Goal: Transaction & Acquisition: Purchase product/service

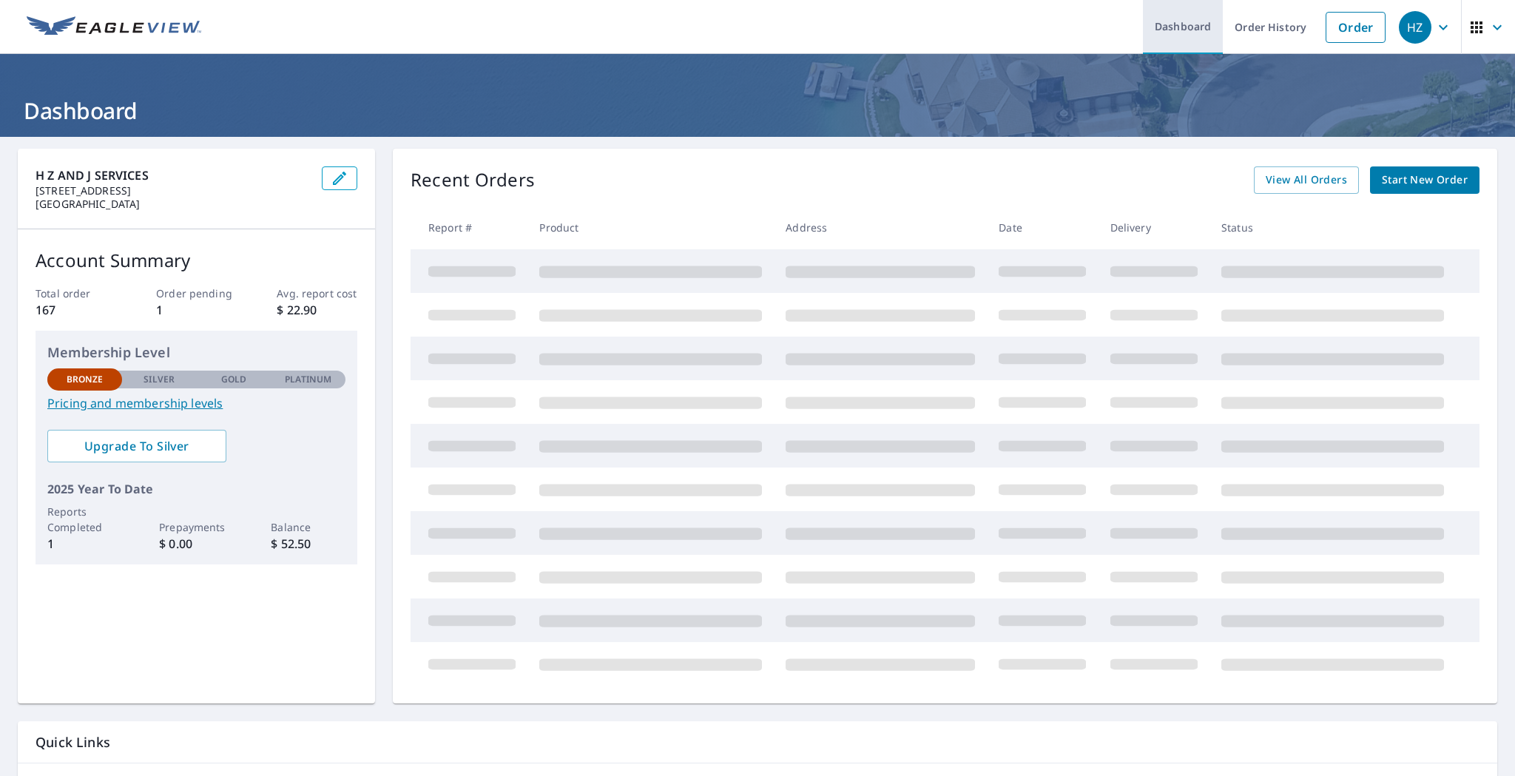
click at [1187, 27] on link "Dashboard" at bounding box center [1183, 27] width 80 height 54
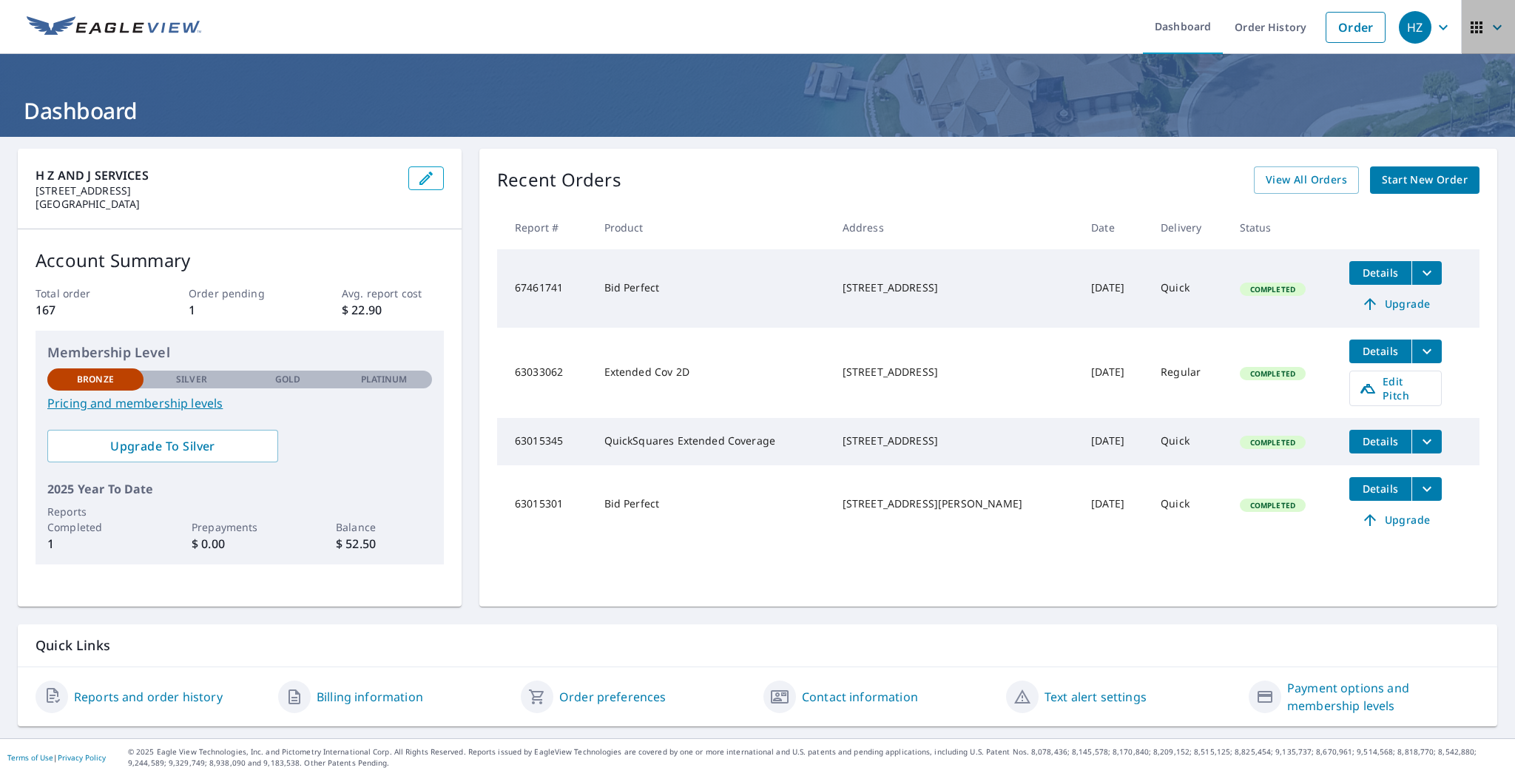
click at [1488, 25] on icon "button" at bounding box center [1497, 27] width 18 height 18
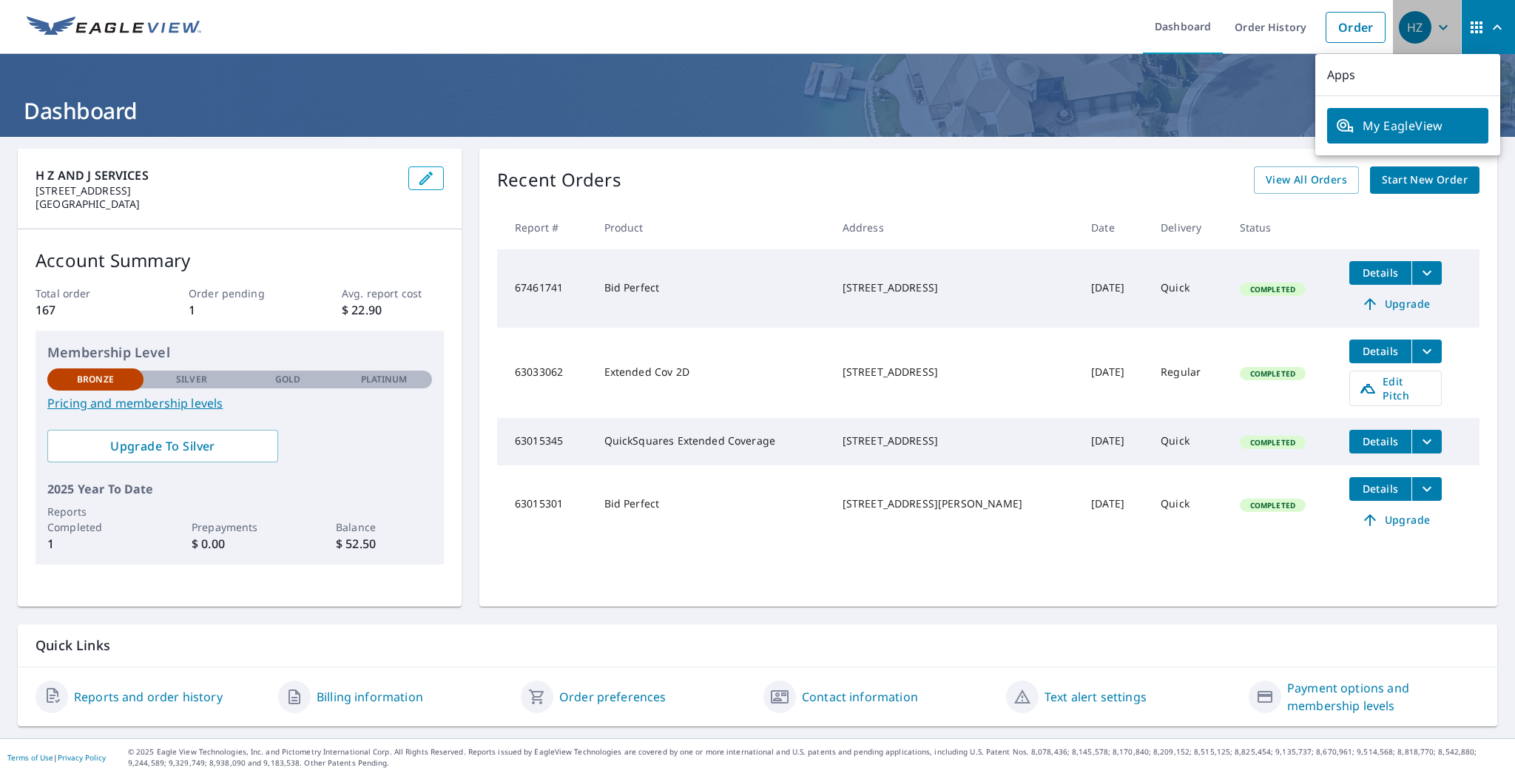
click at [1434, 29] on icon "button" at bounding box center [1443, 27] width 18 height 18
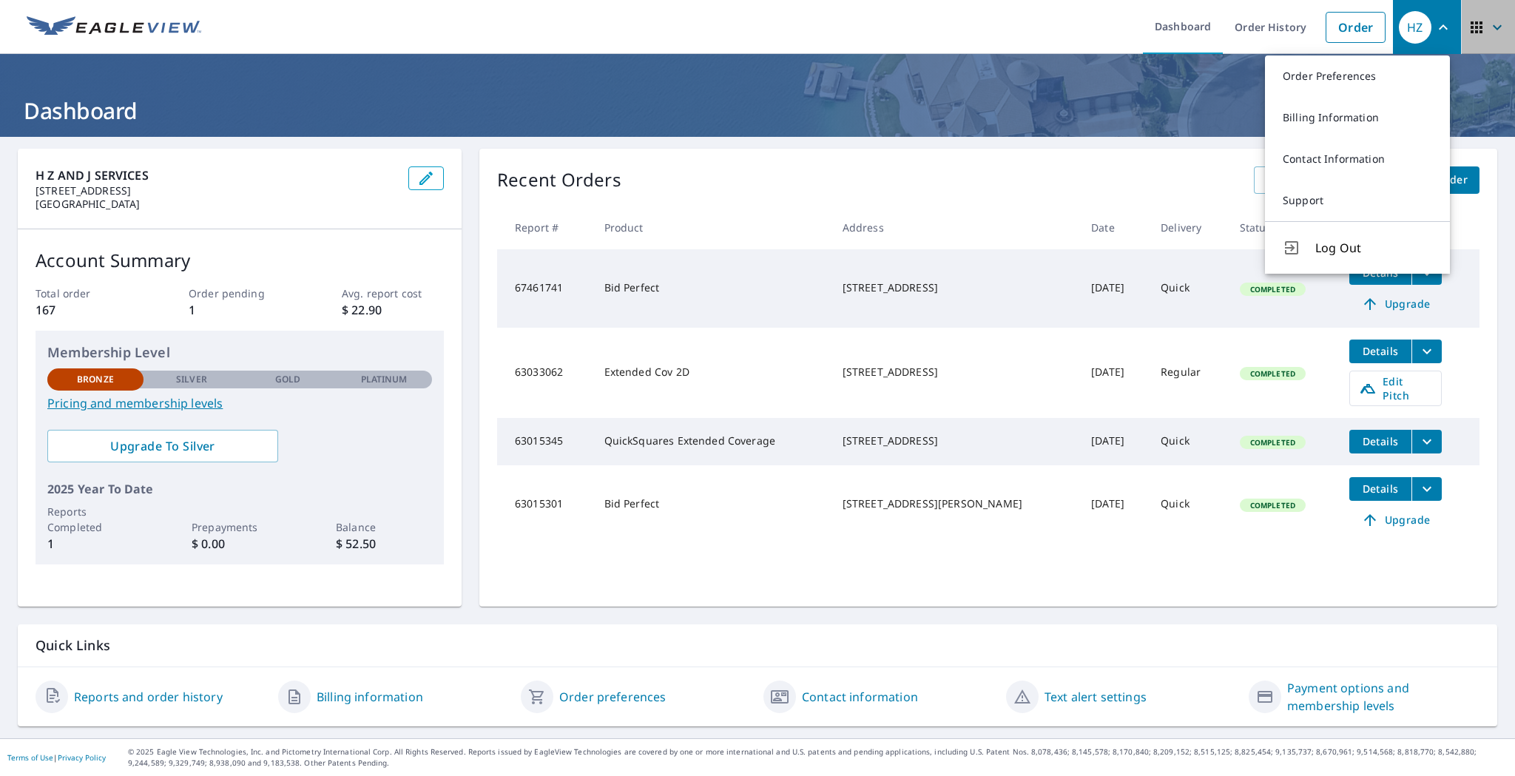
click at [1470, 25] on icon "button" at bounding box center [1476, 27] width 18 height 18
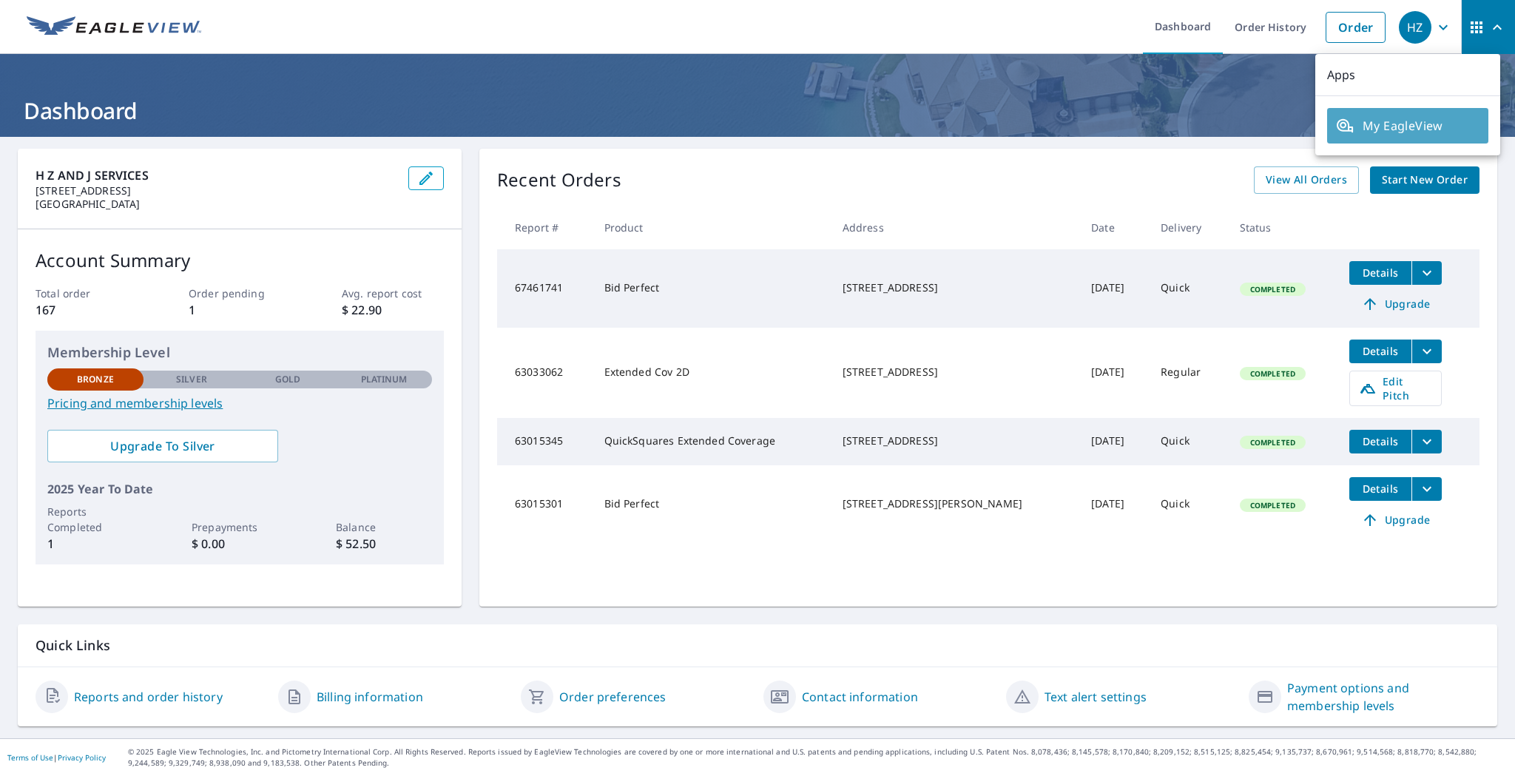
click at [1431, 119] on span "My EagleView" at bounding box center [1407, 126] width 143 height 18
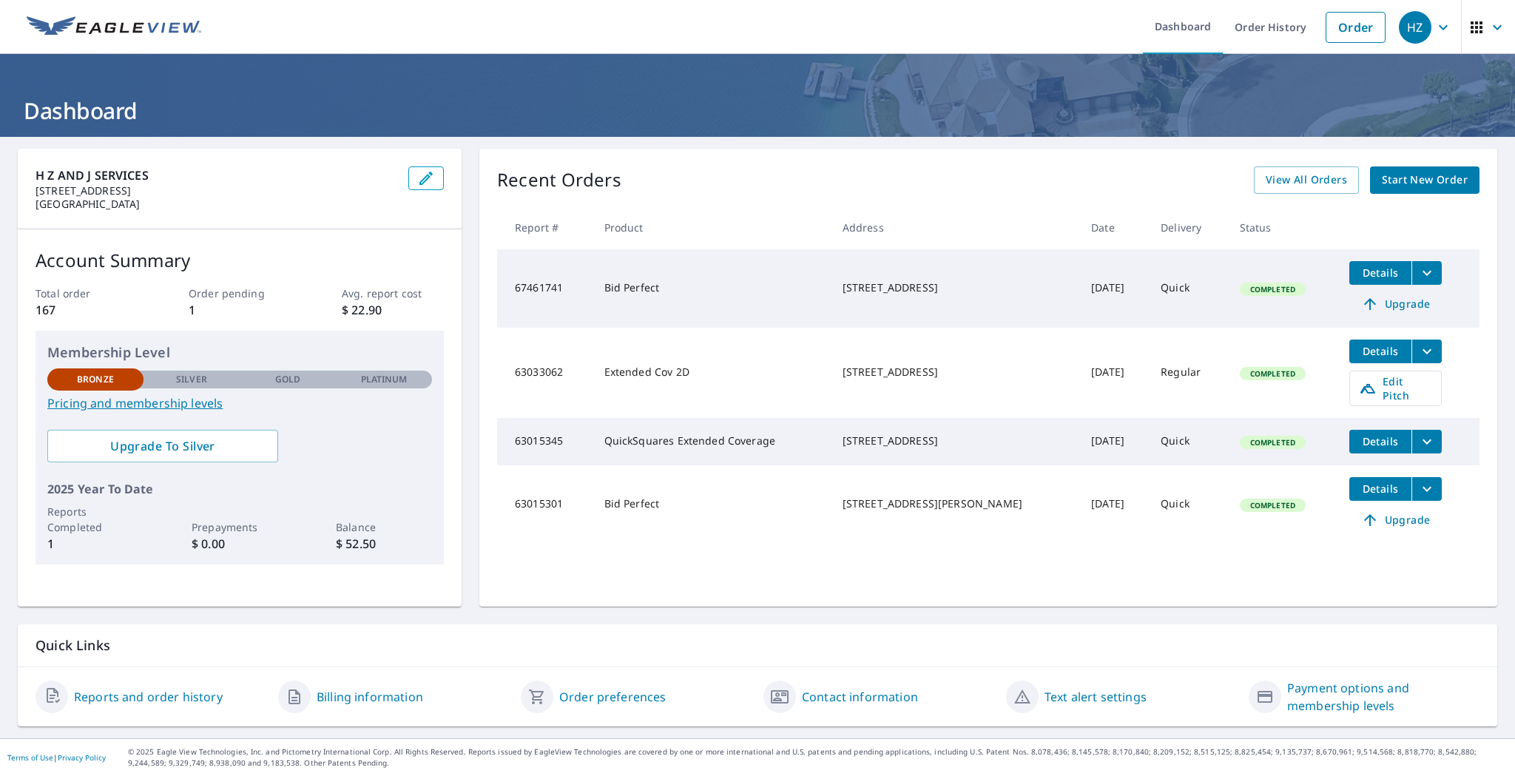
click at [64, 23] on img at bounding box center [114, 27] width 175 height 22
click at [95, 27] on img at bounding box center [114, 27] width 175 height 22
click at [1382, 175] on span "Start New Order" at bounding box center [1425, 180] width 86 height 18
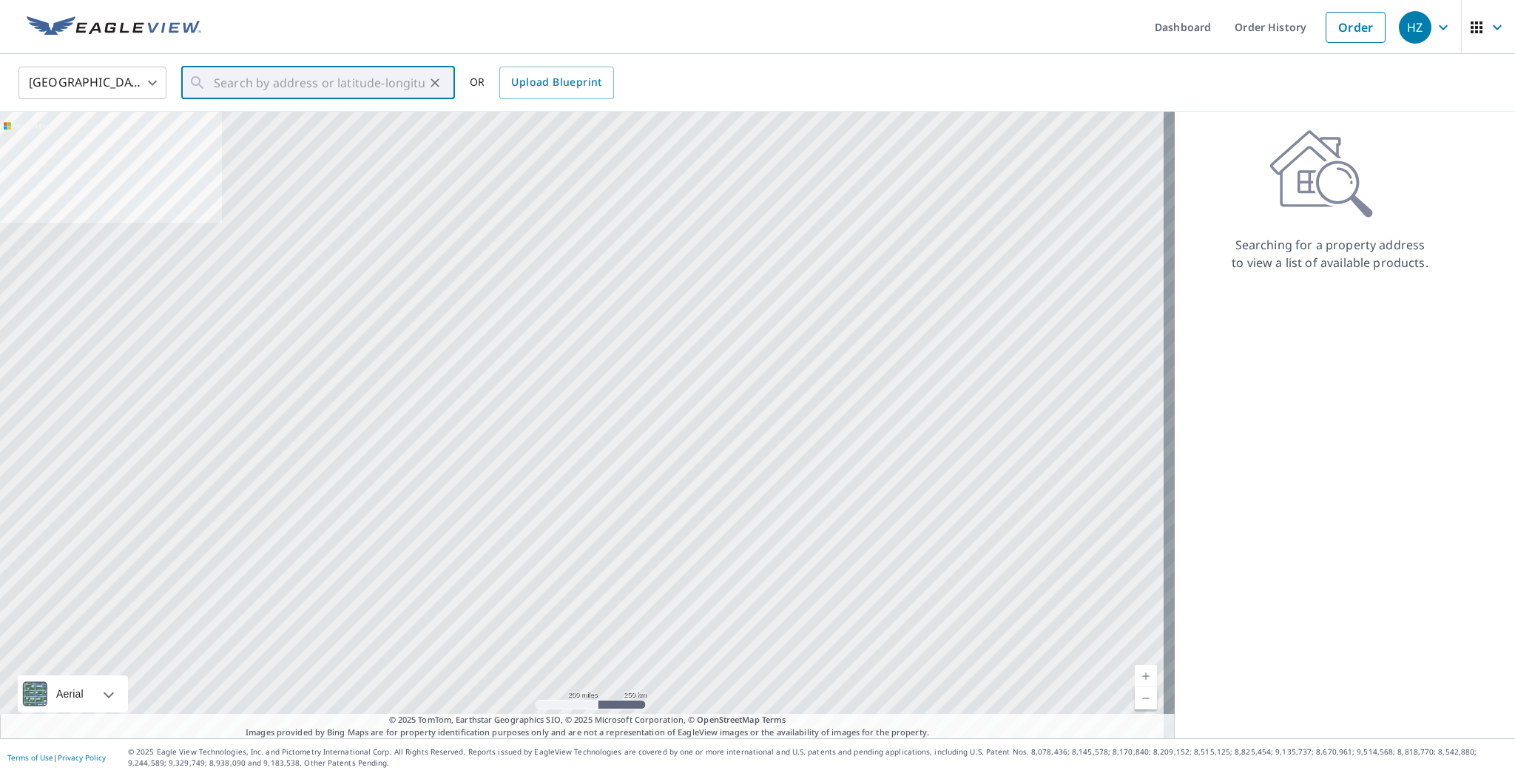
click at [285, 88] on input "text" at bounding box center [319, 82] width 211 height 41
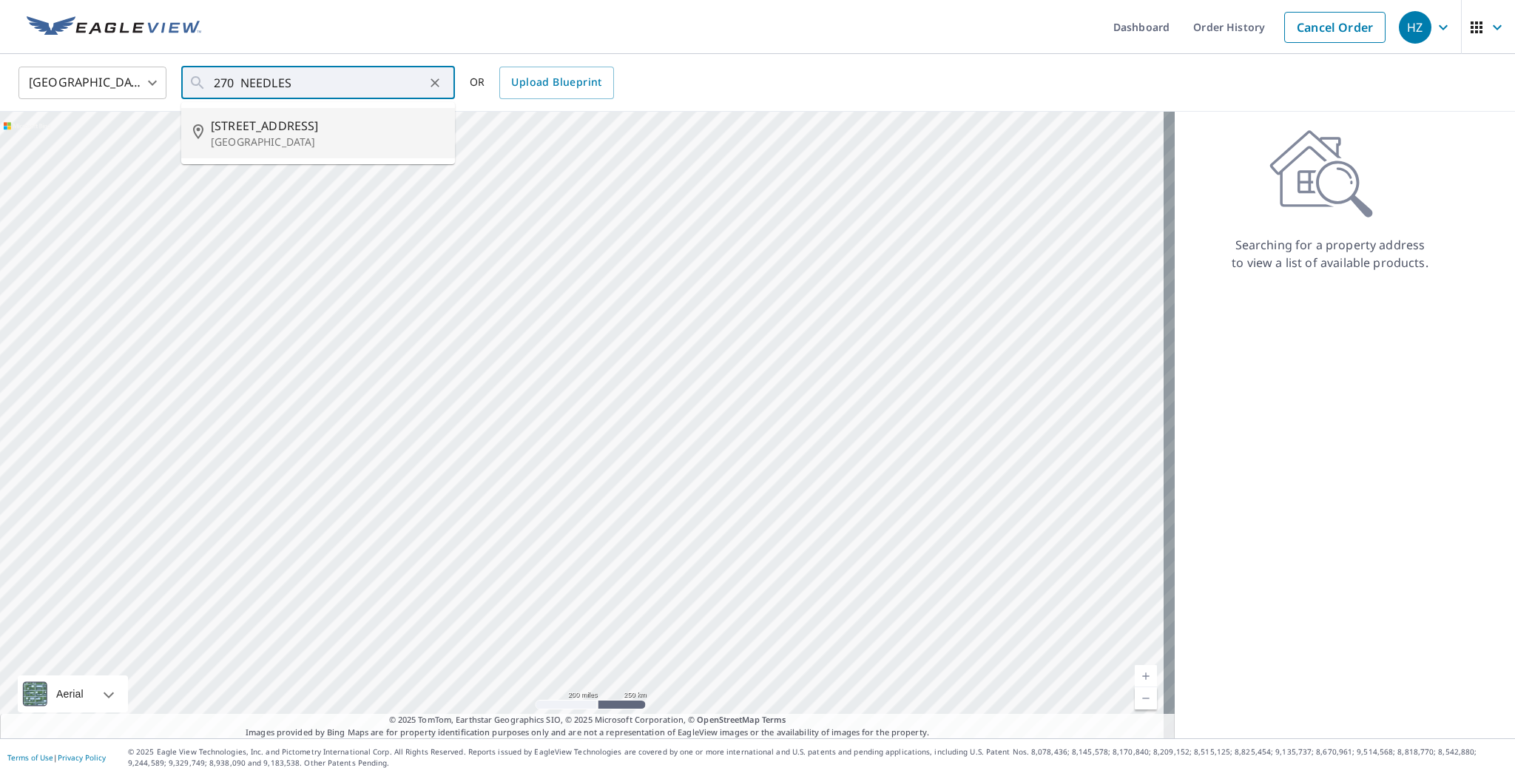
click at [263, 145] on p "Longwood, FL 32779" at bounding box center [327, 142] width 232 height 15
type input "270 Needles Trl Longwood, FL 32779"
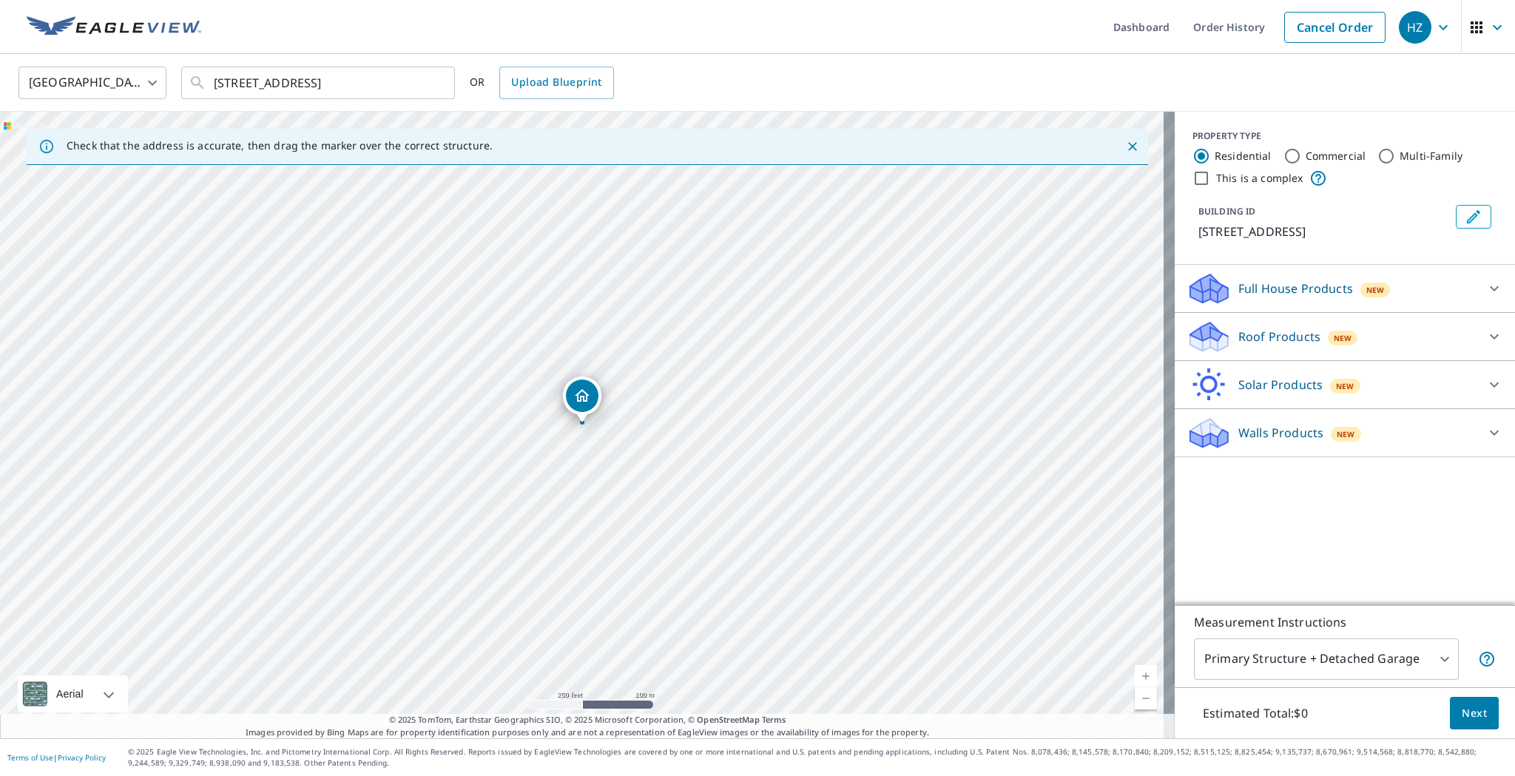
click at [1285, 336] on p "Roof Products" at bounding box center [1279, 337] width 82 height 18
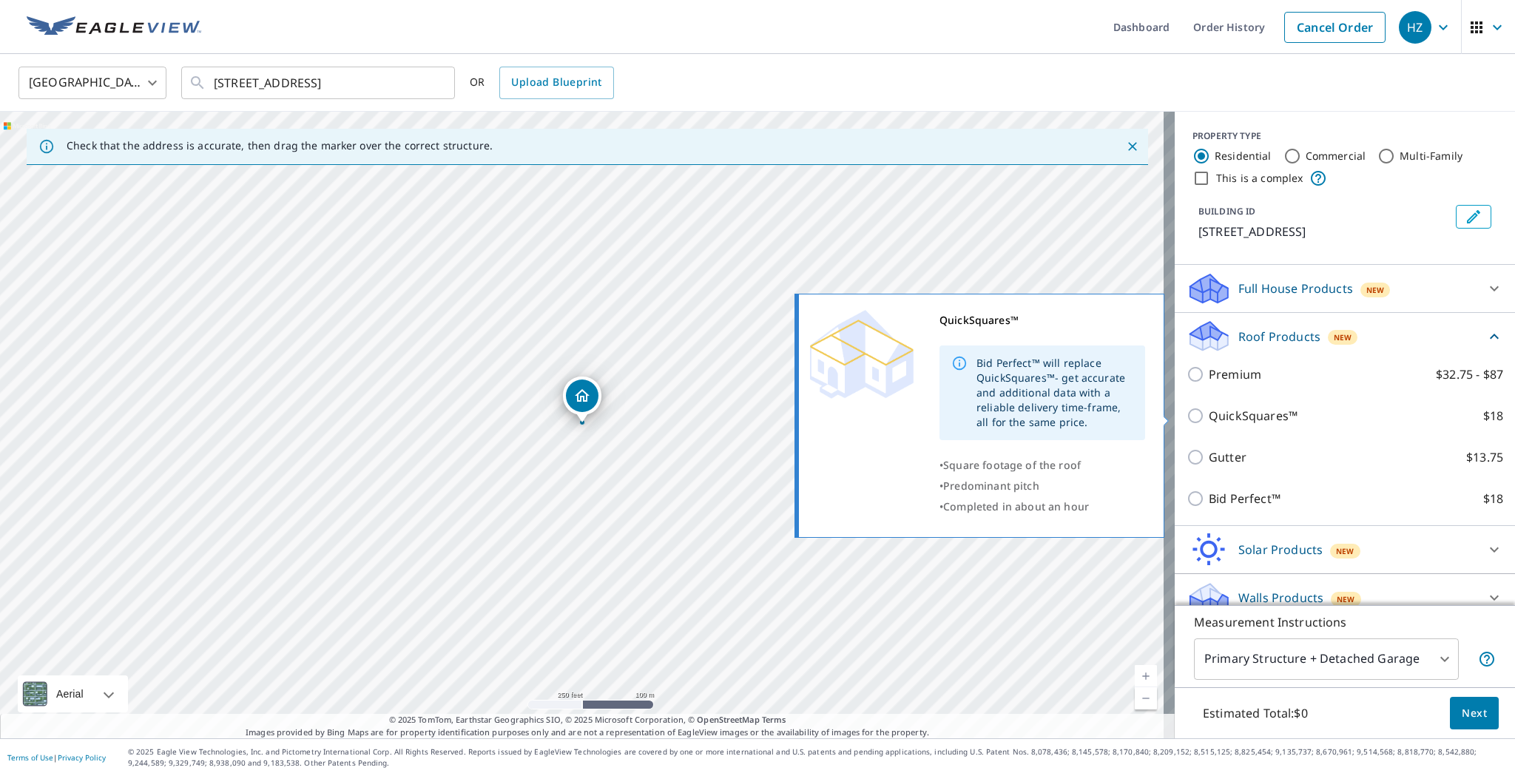
click at [1265, 413] on p "QuickSquares™" at bounding box center [1252, 416] width 89 height 18
click at [1208, 413] on input "QuickSquares™ $18" at bounding box center [1197, 416] width 22 height 18
checkbox input "true"
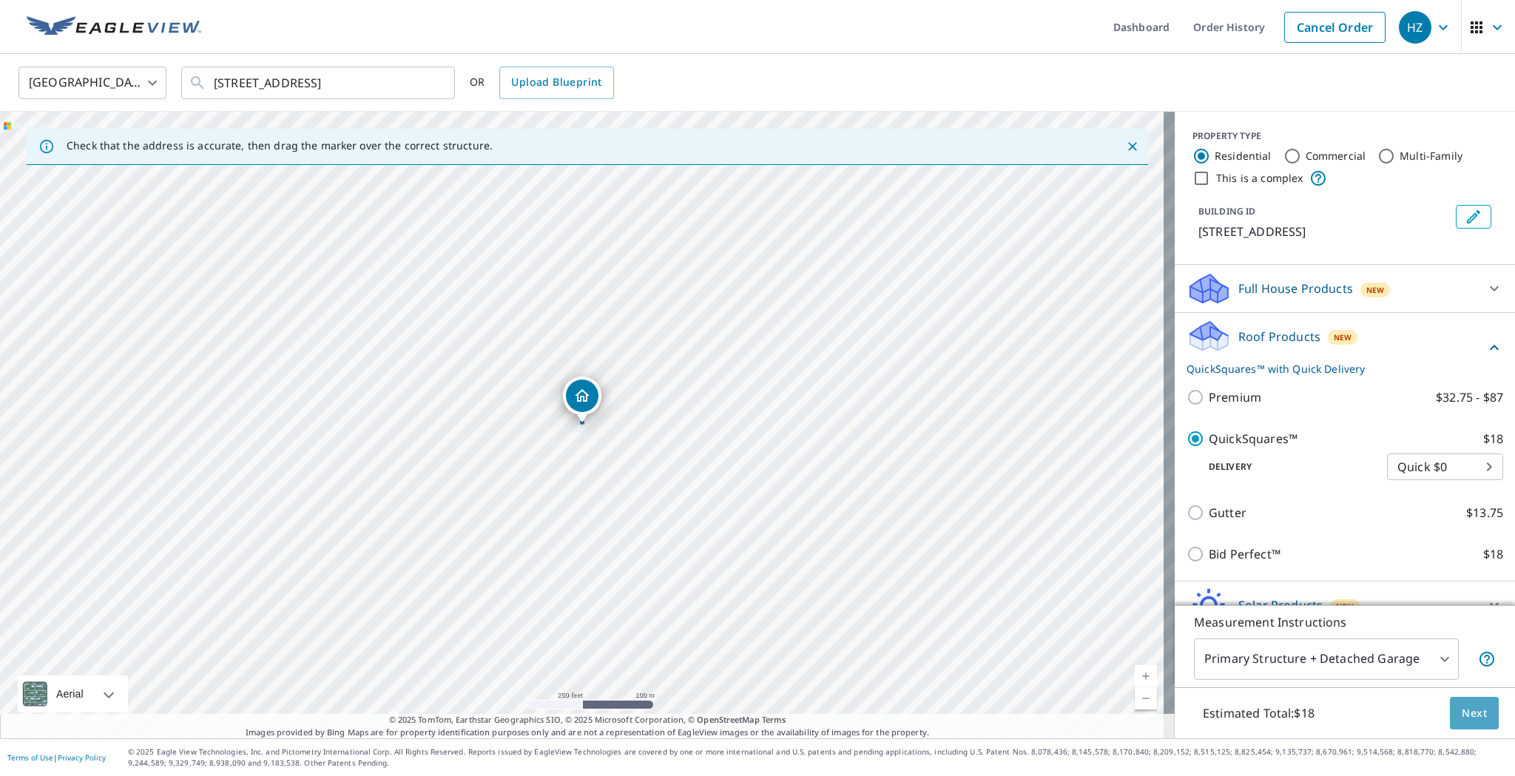
click at [1475, 710] on button "Next" at bounding box center [1474, 713] width 49 height 33
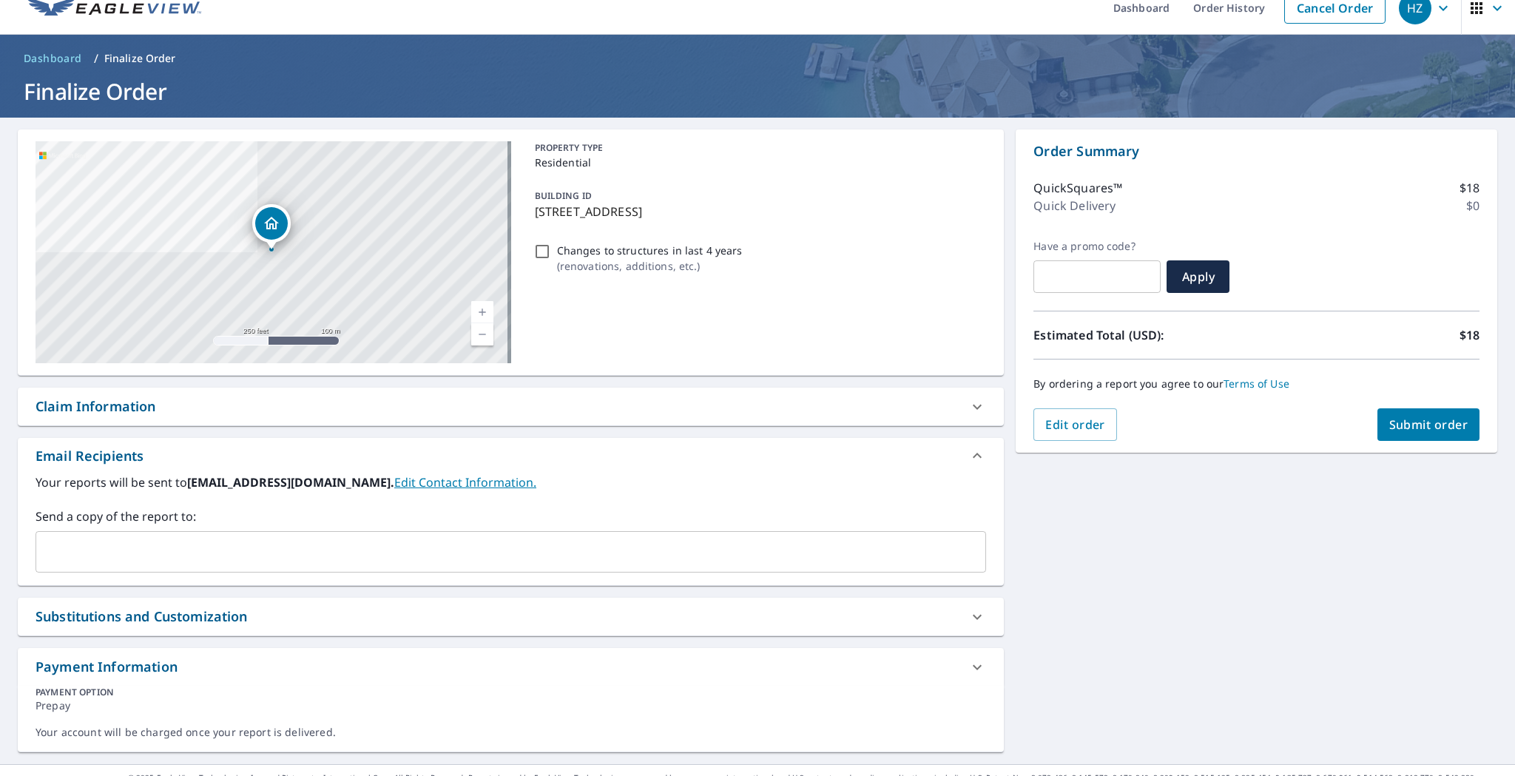
scroll to position [45, 0]
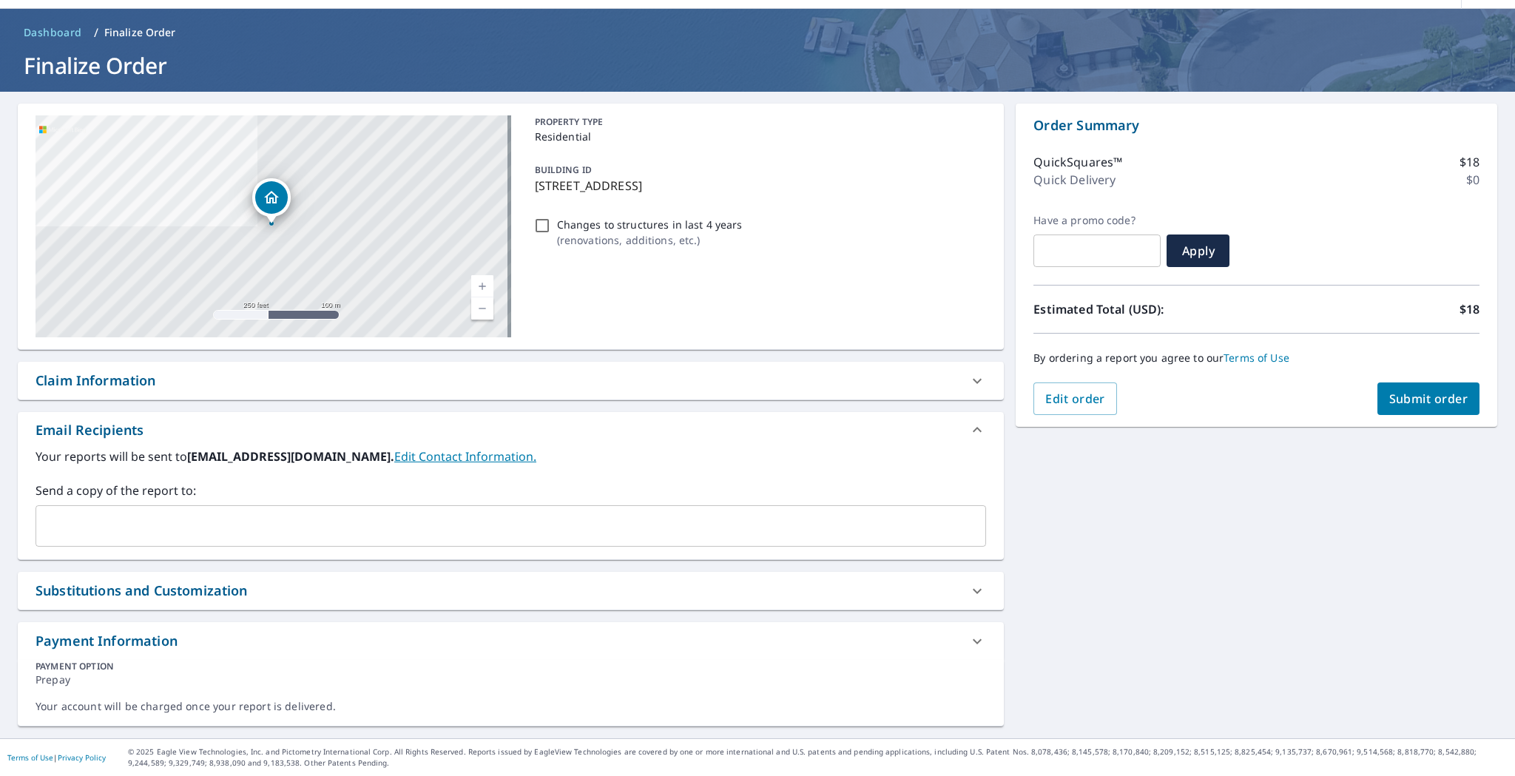
click at [433, 456] on link "Edit Contact Information." at bounding box center [465, 456] width 142 height 16
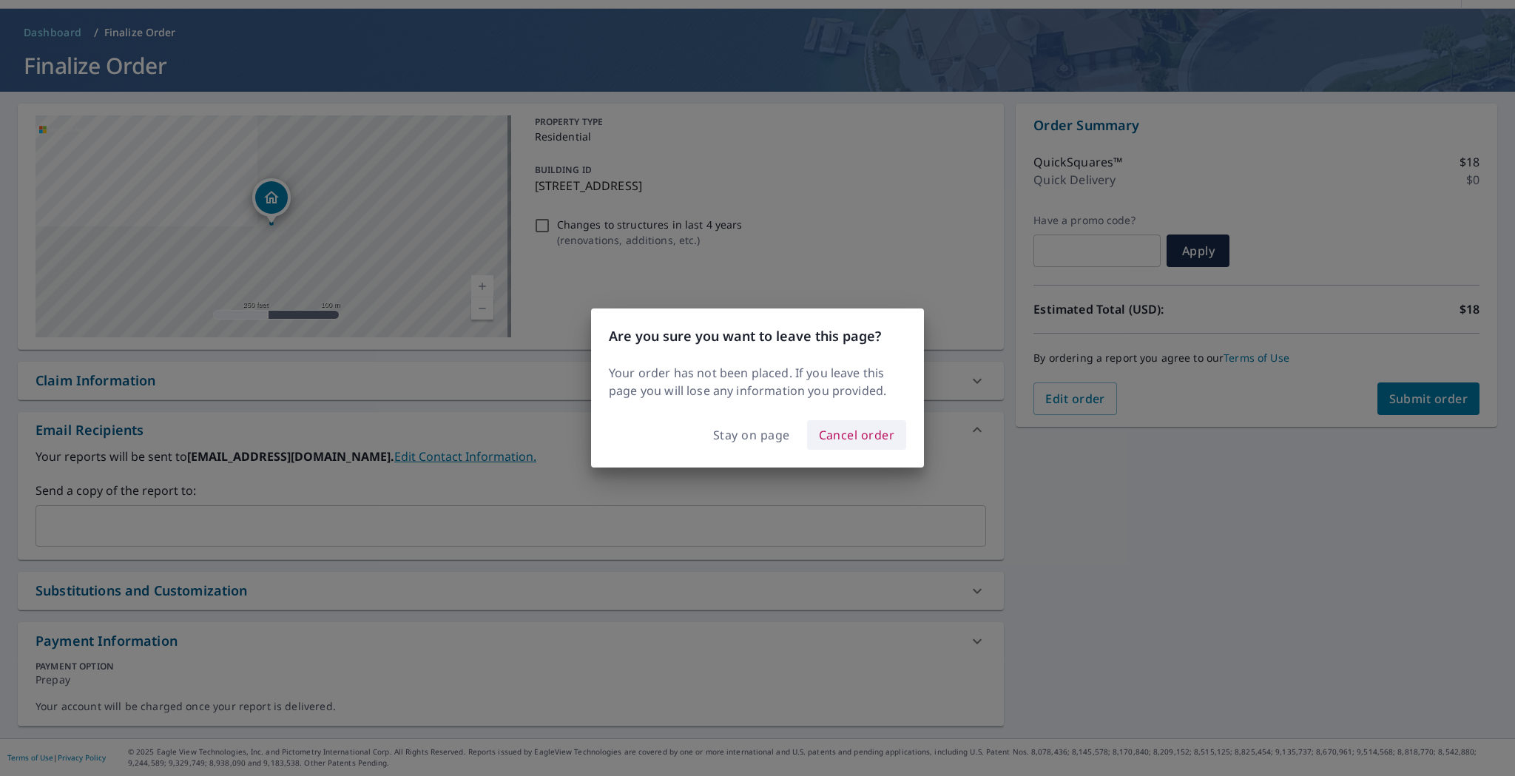
click at [866, 436] on span "Cancel order" at bounding box center [857, 435] width 76 height 21
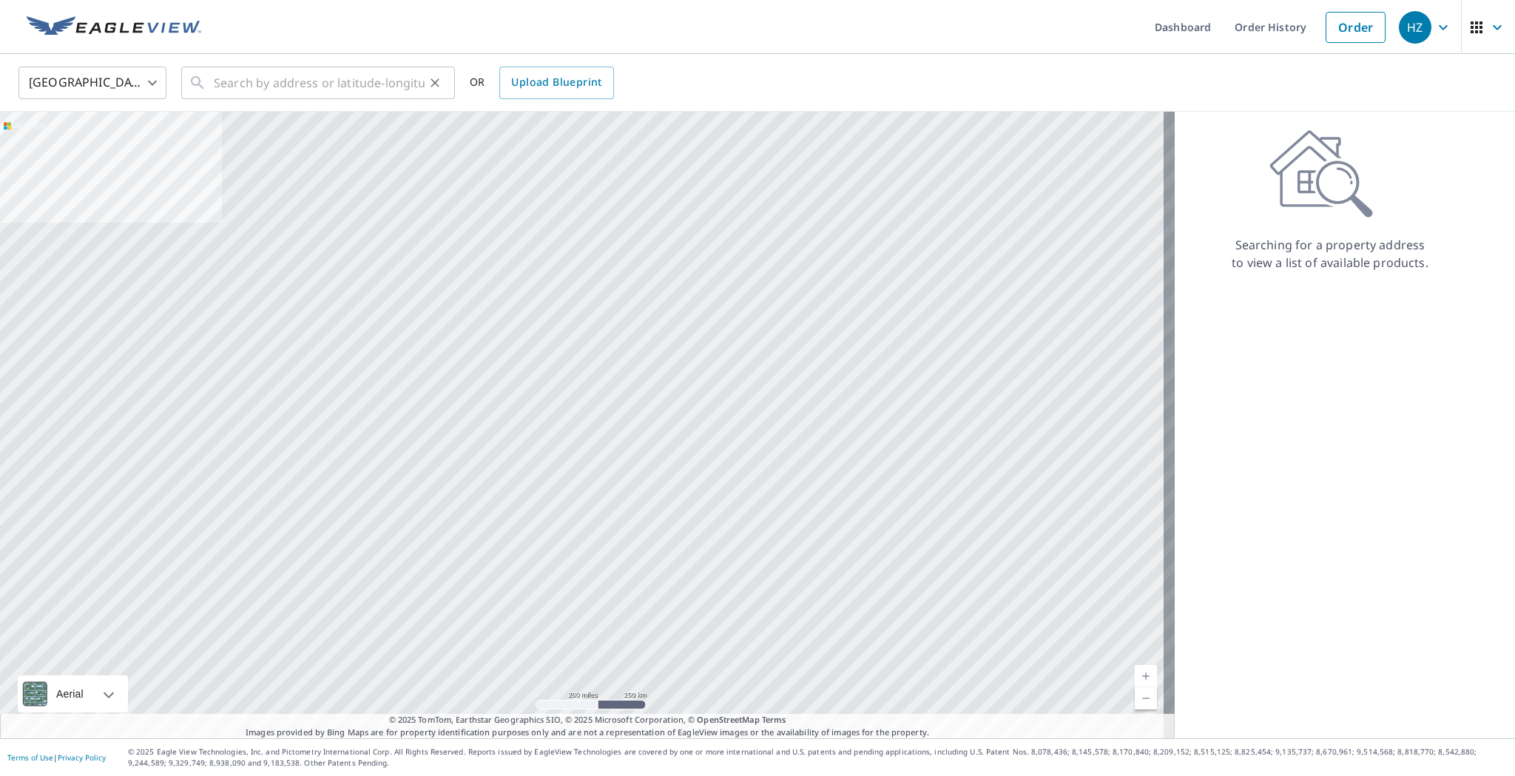
click at [226, 78] on input "text" at bounding box center [319, 82] width 211 height 41
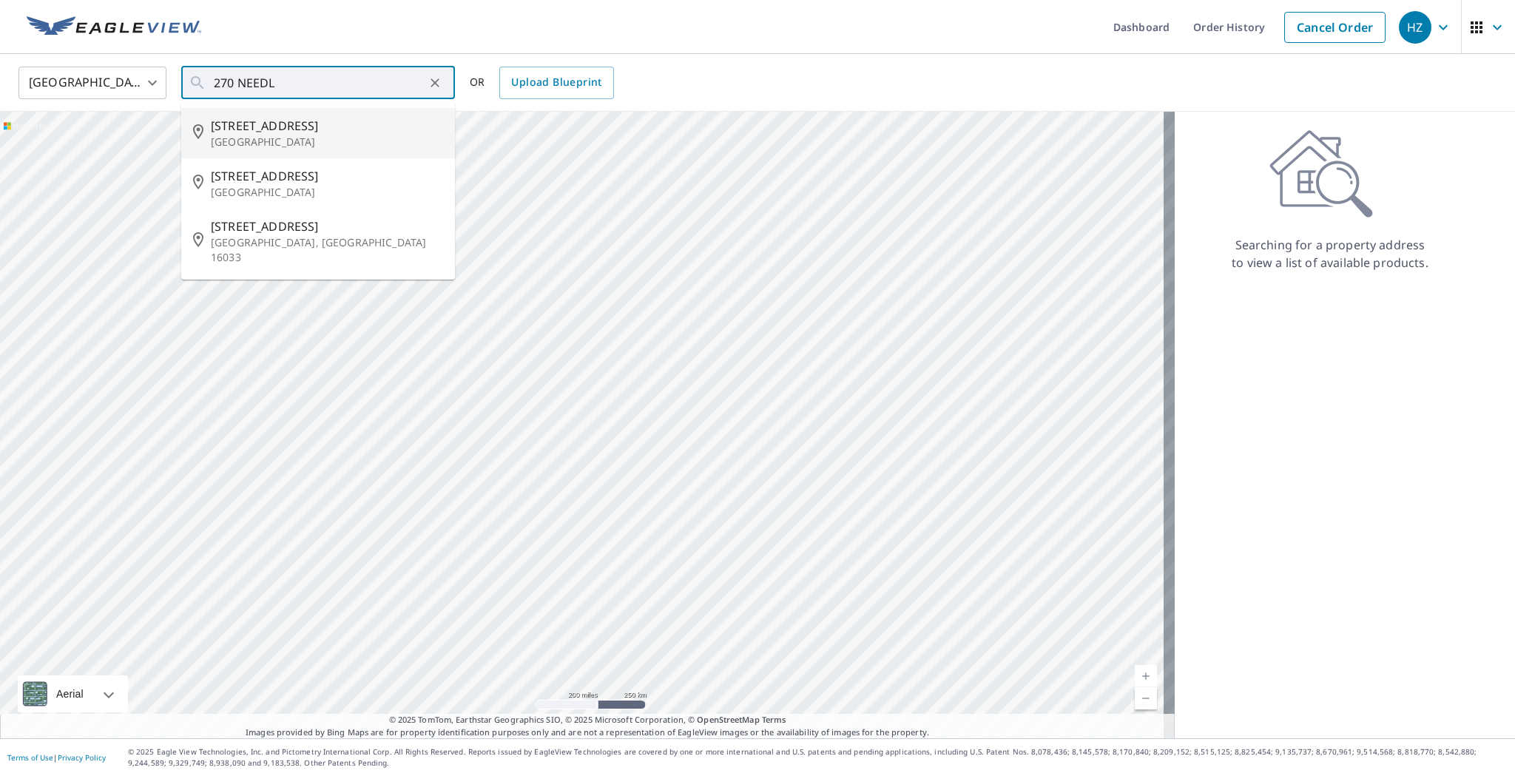
click at [235, 130] on span "270 Needles Trl" at bounding box center [327, 126] width 232 height 18
type input "270 Needles Trl Longwood, FL 32779"
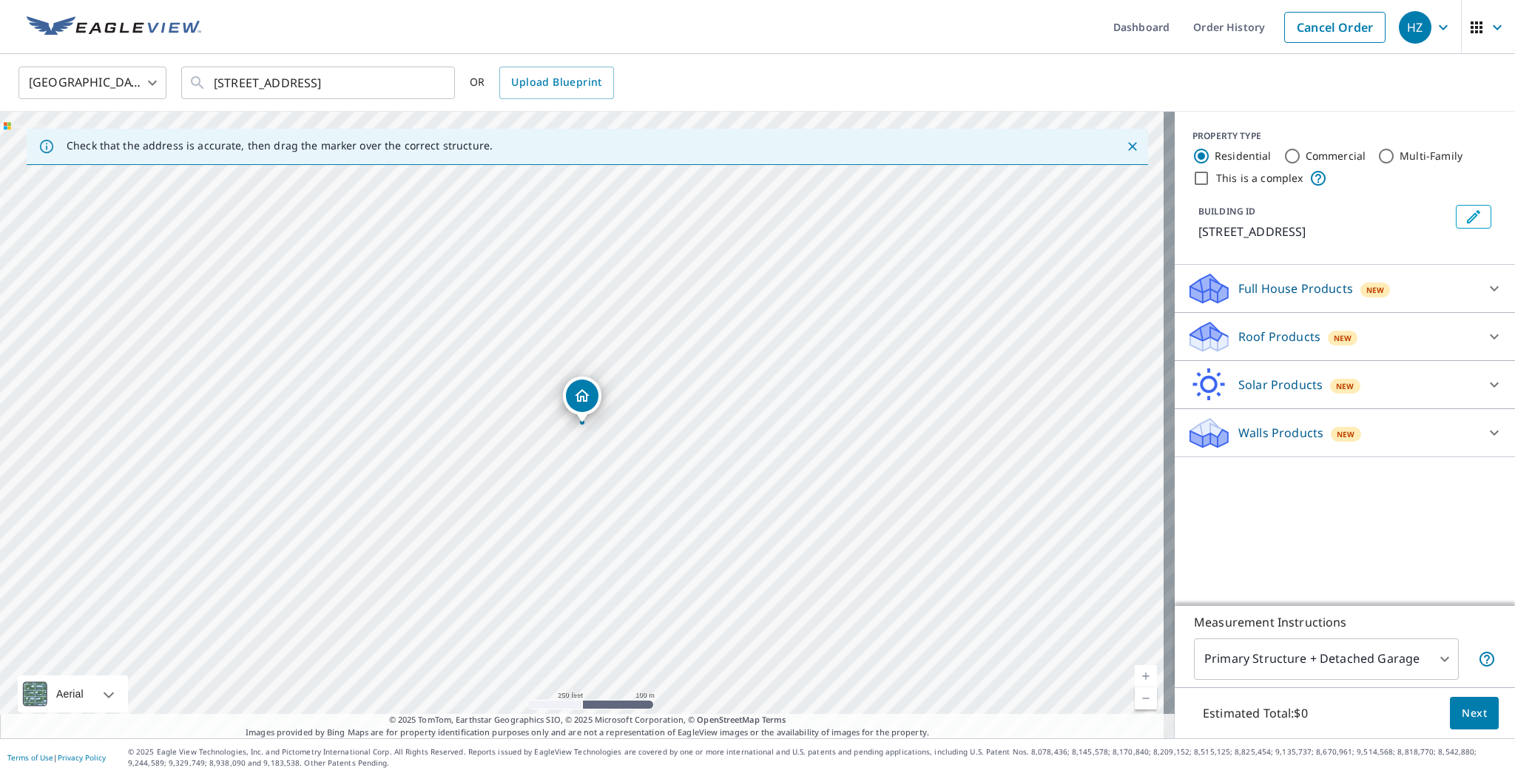
click at [1286, 347] on div "Roof Products New" at bounding box center [1331, 336] width 290 height 35
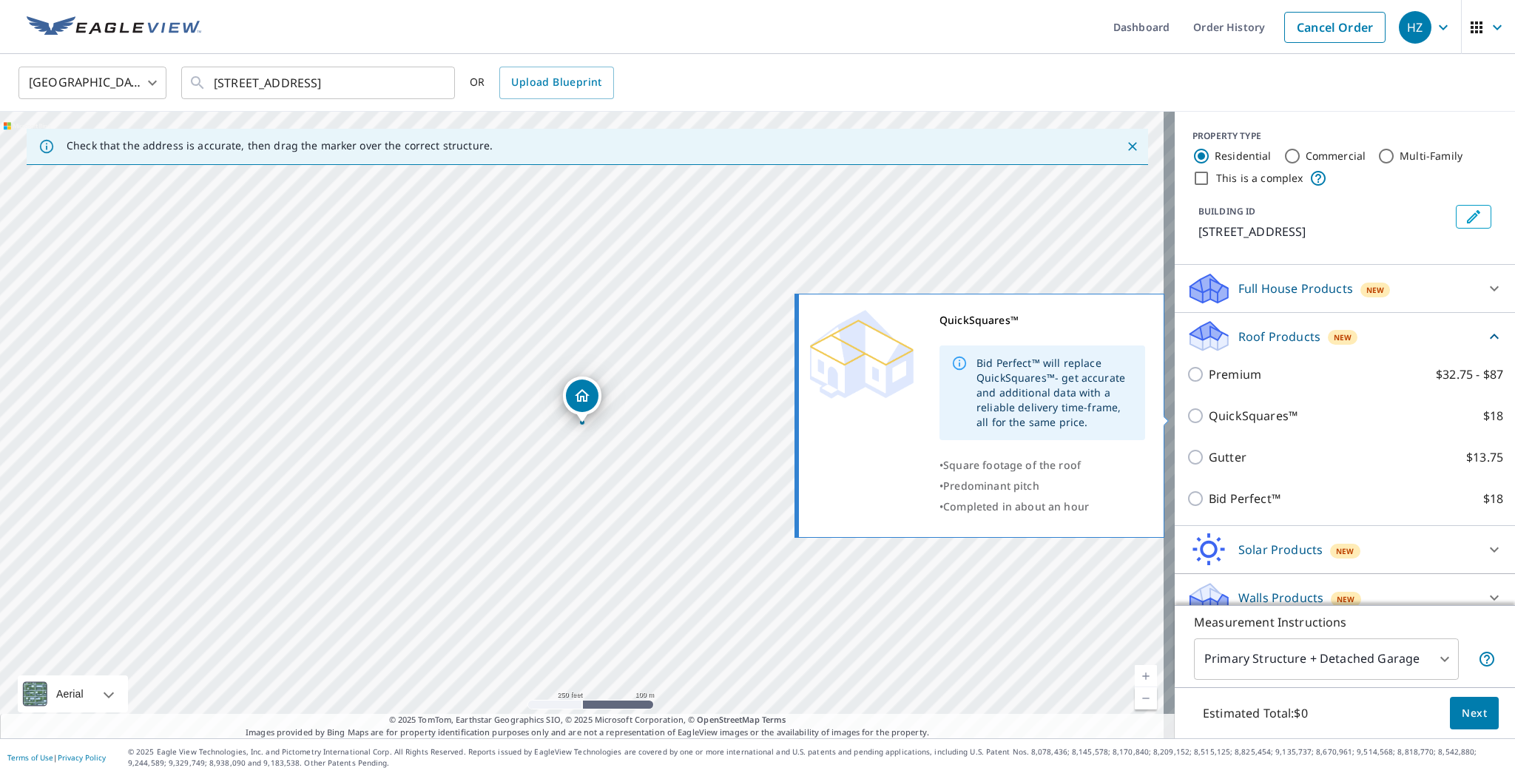
click at [1254, 419] on p "QuickSquares™" at bounding box center [1252, 416] width 89 height 18
click at [1208, 419] on input "QuickSquares™ $18" at bounding box center [1197, 416] width 22 height 18
checkbox input "true"
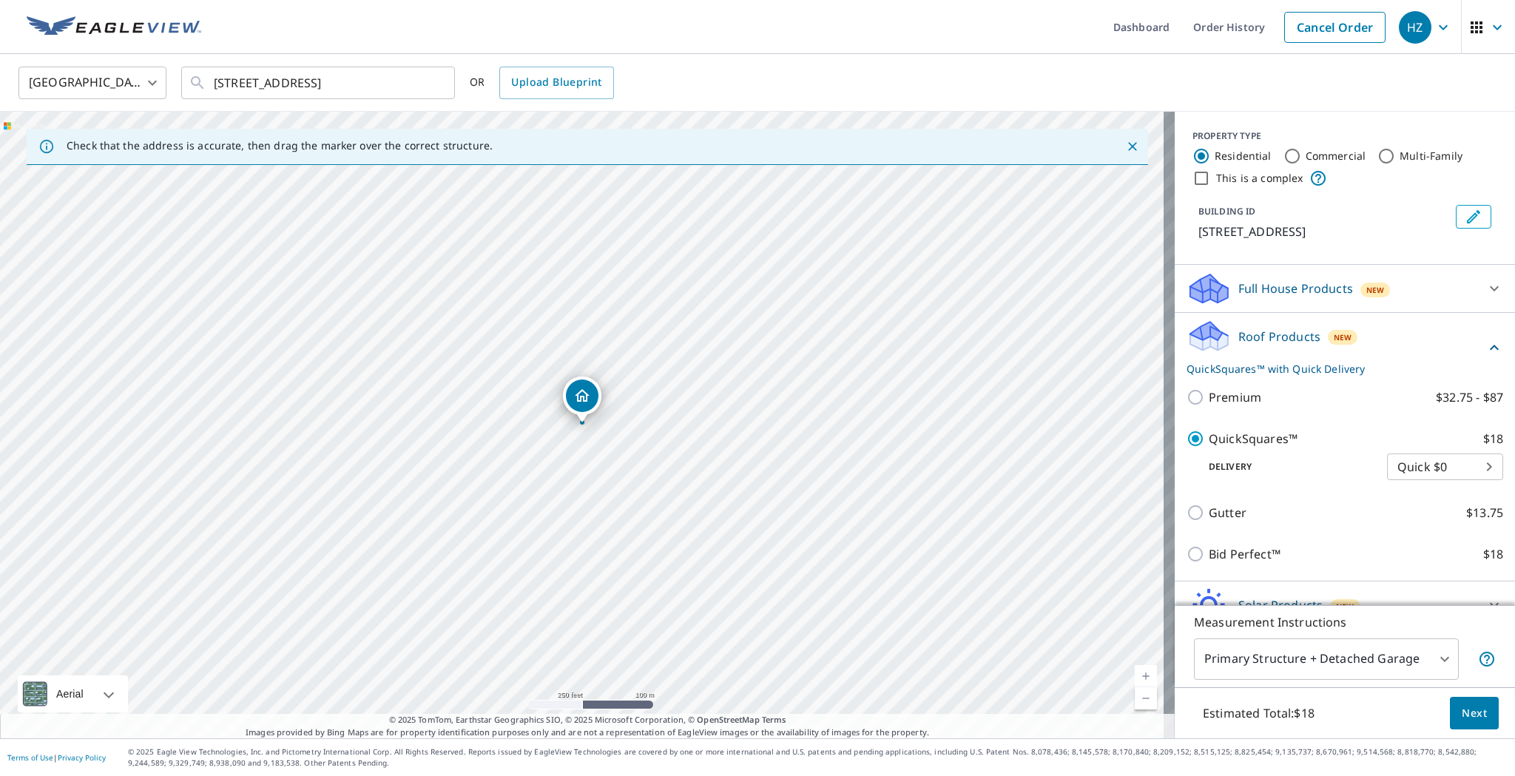
click at [1463, 712] on span "Next" at bounding box center [1473, 713] width 25 height 18
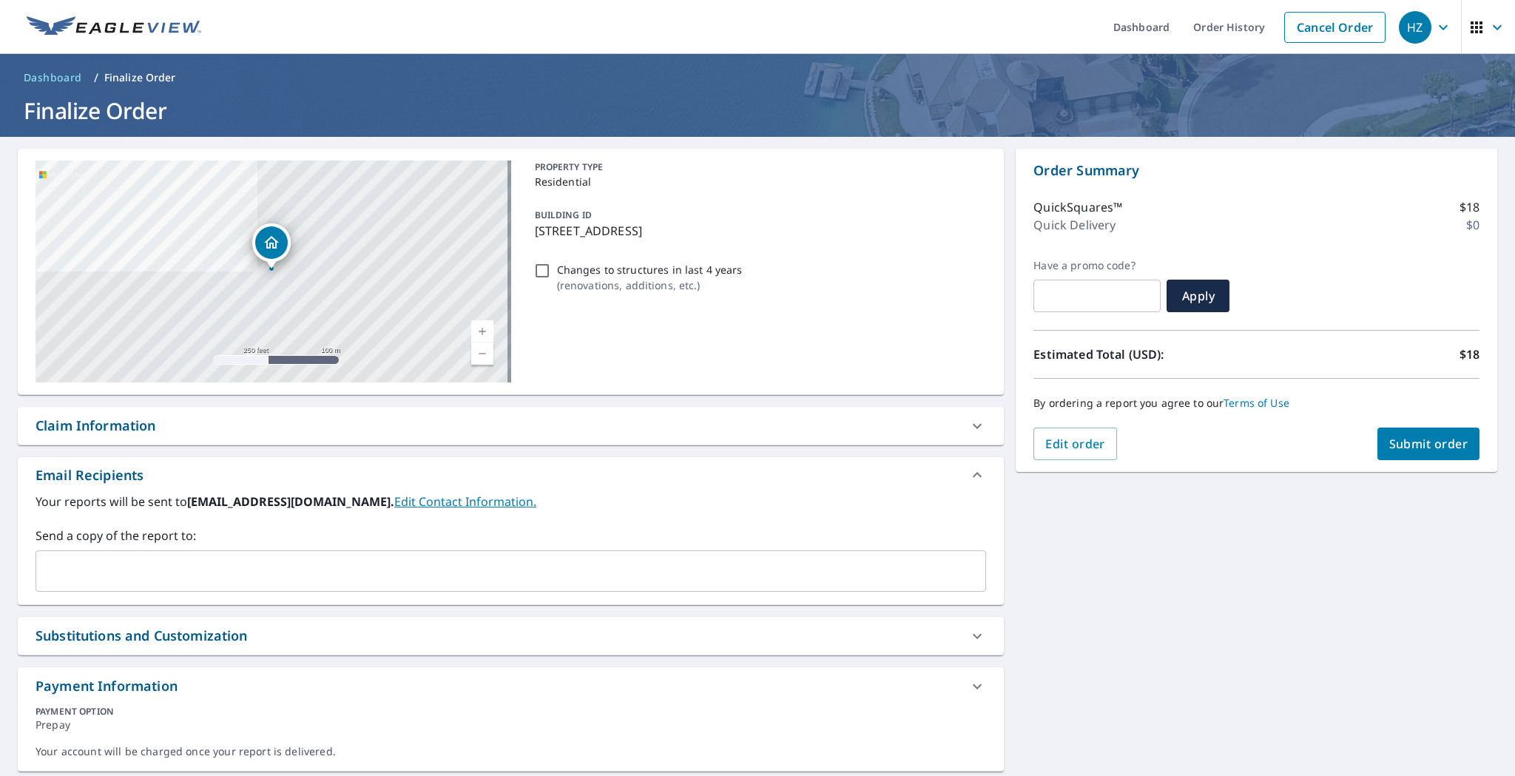
click at [706, 561] on input "text" at bounding box center [499, 571] width 915 height 28
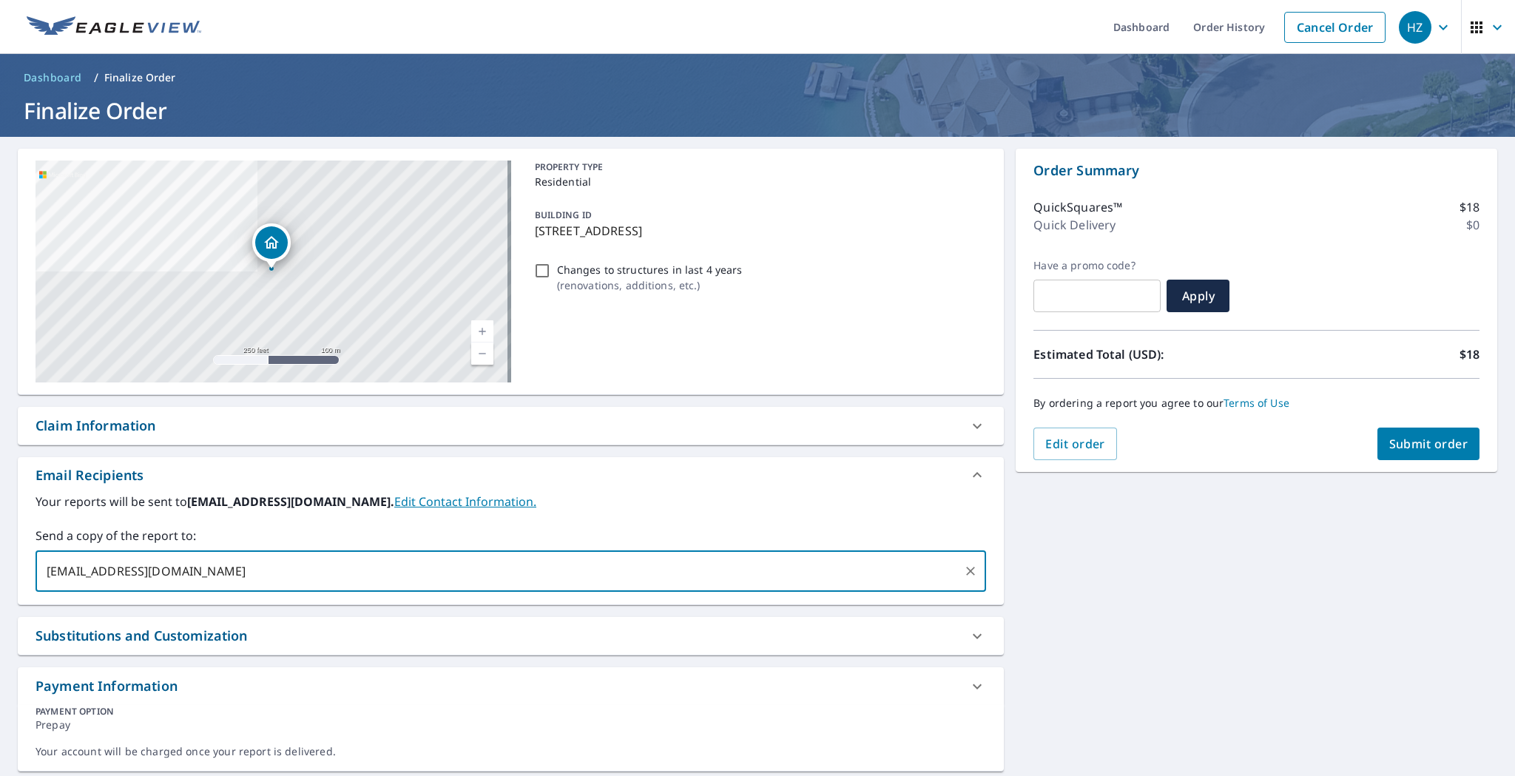
type input "HZJSERVICES@GMAIL.COM"
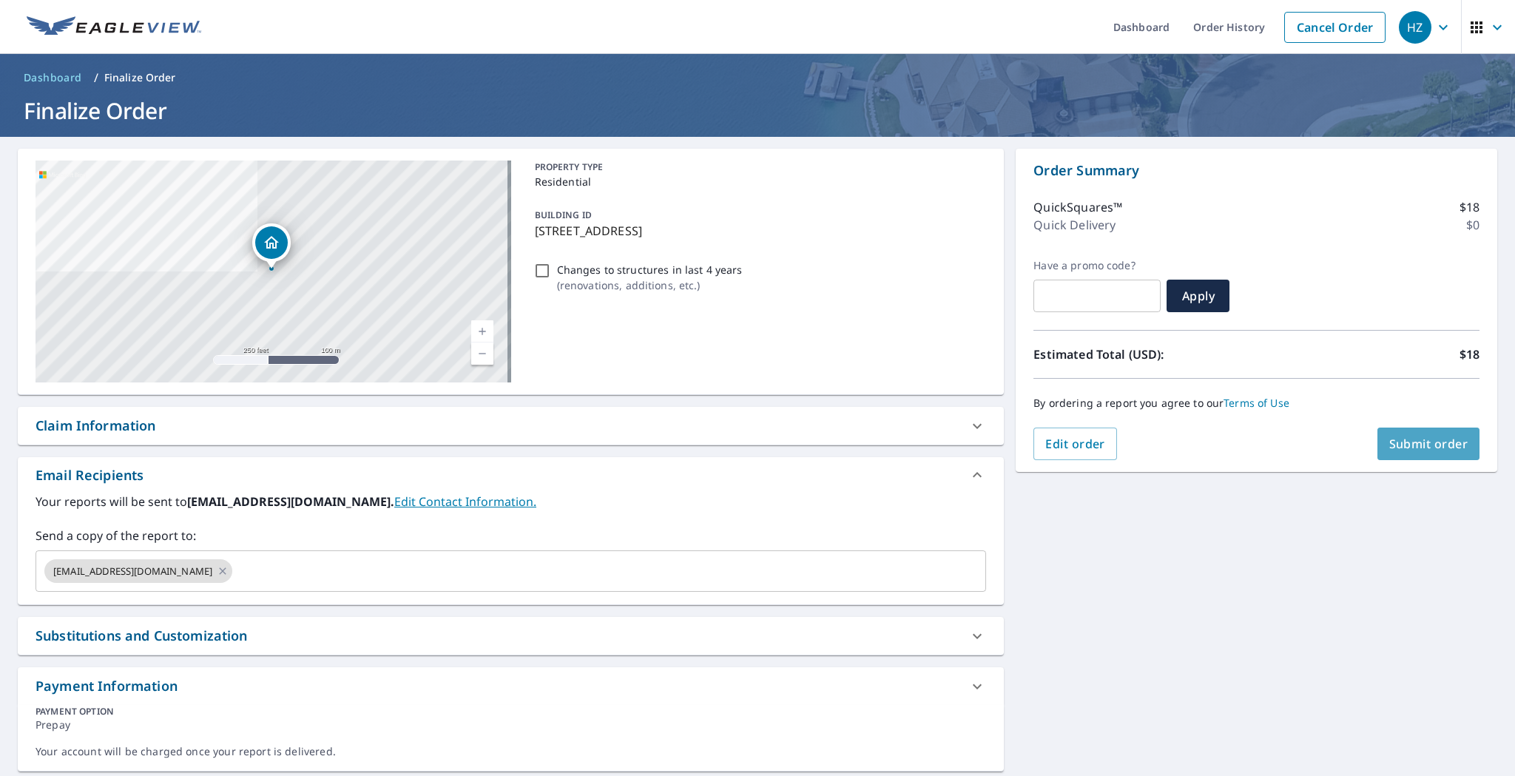
click at [1444, 449] on span "Submit order" at bounding box center [1428, 444] width 79 height 16
